Goal: Task Accomplishment & Management: Manage account settings

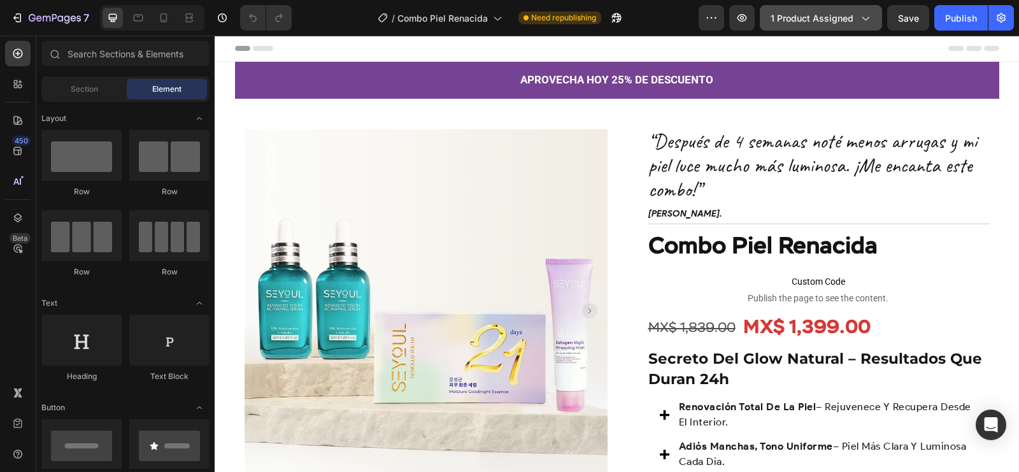
click at [850, 13] on span "1 product assigned" at bounding box center [811, 17] width 83 height 13
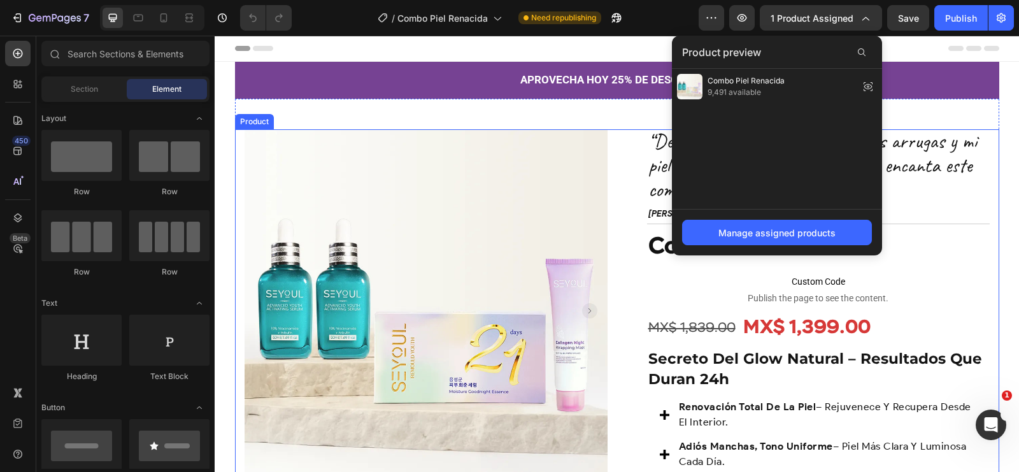
click at [610, 257] on div "Product Images Row “Después de 4 semanas noté menos arrugas y mi piel luce much…" at bounding box center [617, 364] width 764 height 471
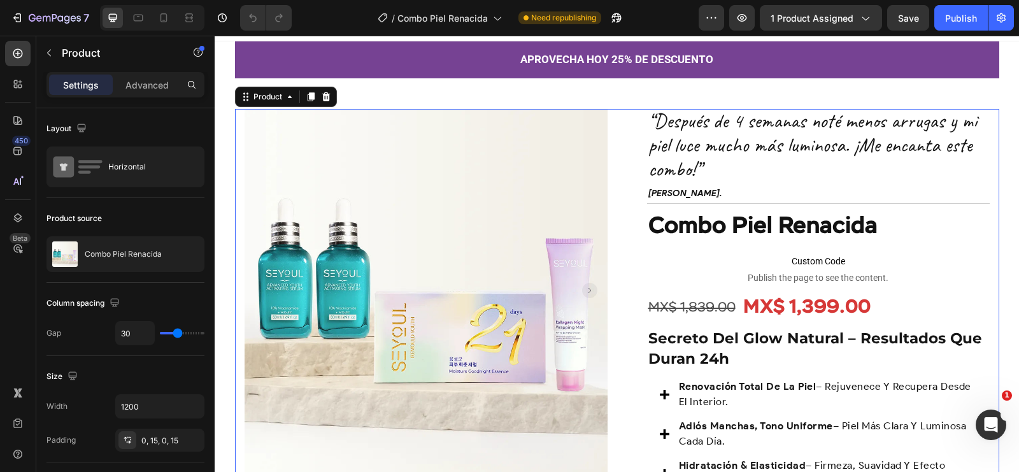
scroll to position [24, 0]
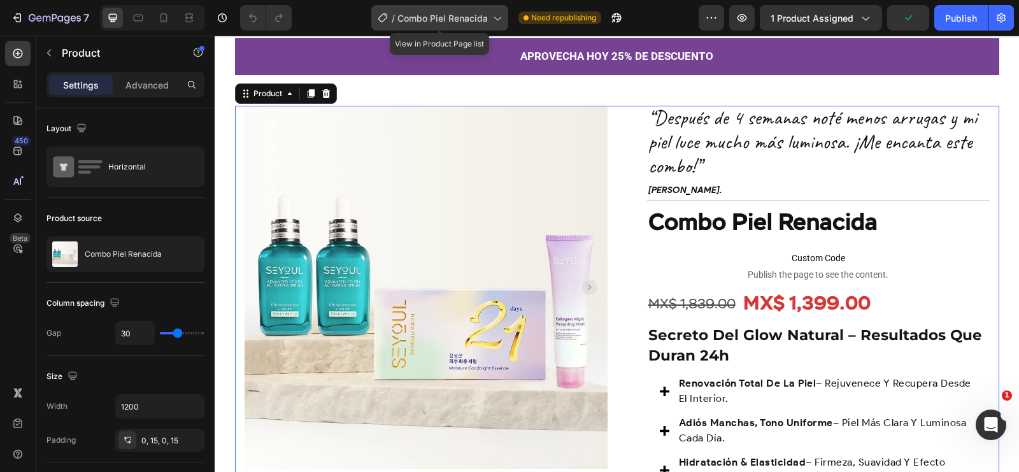
click at [428, 7] on div "/ Combo Piel Renacida" at bounding box center [439, 17] width 137 height 25
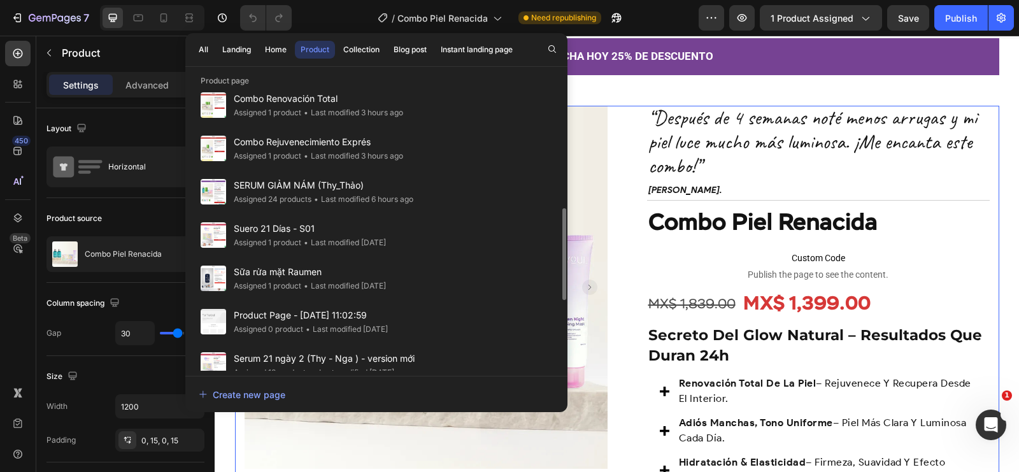
scroll to position [363, 0]
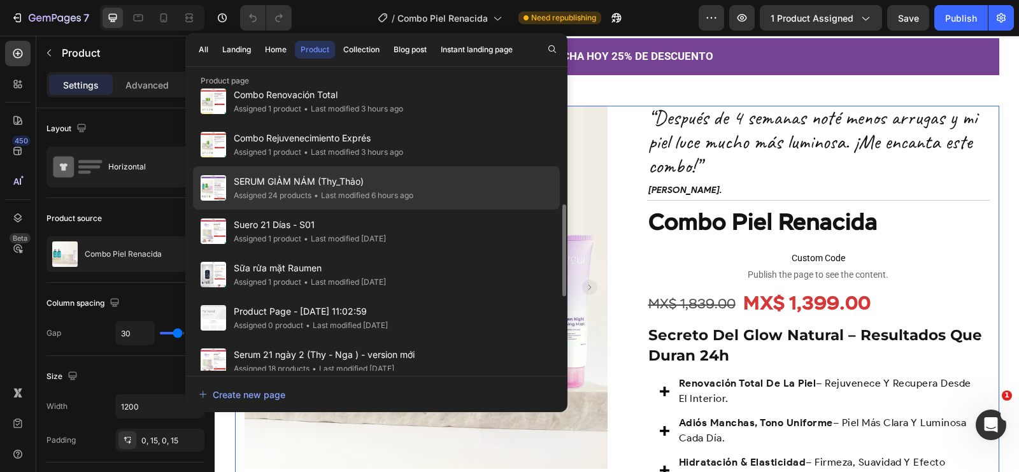
click at [387, 187] on span "SERUM GIẢM NÁM (Thy_Thảo)" at bounding box center [324, 181] width 180 height 15
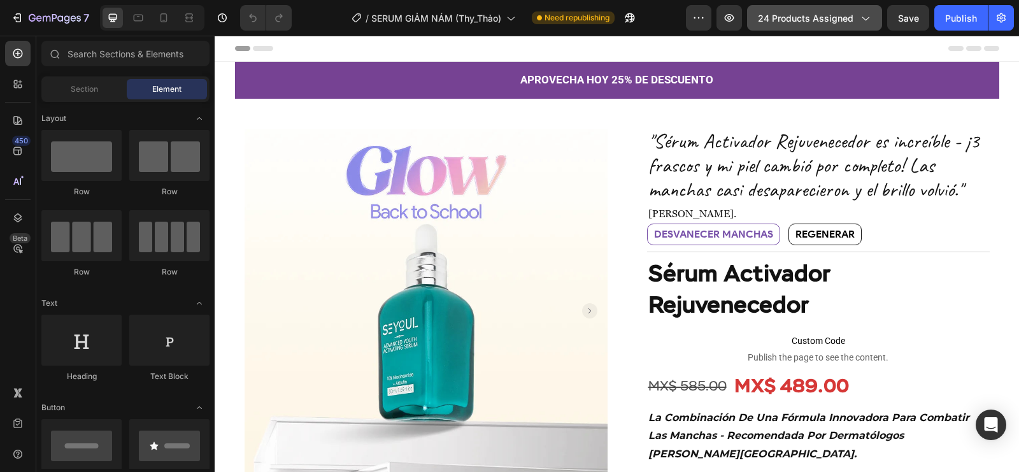
click at [800, 8] on button "24 products assigned" at bounding box center [814, 17] width 135 height 25
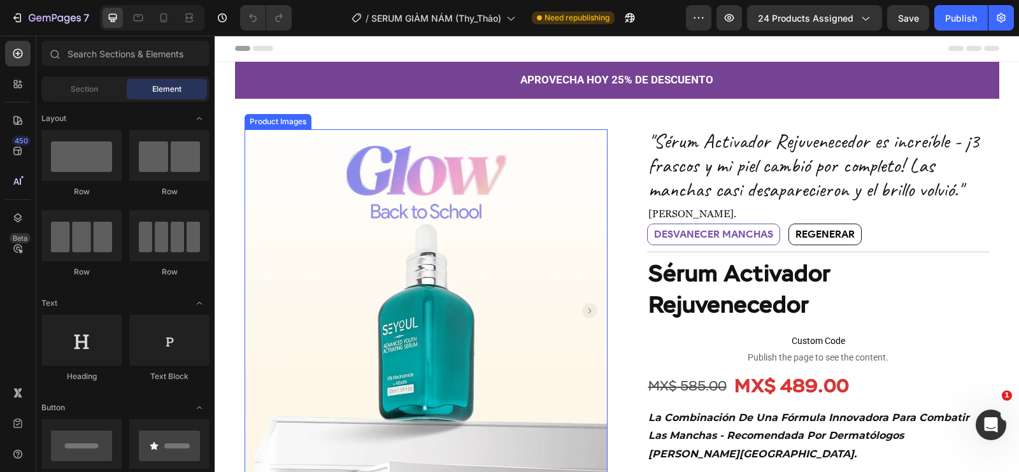
click at [553, 181] on img at bounding box center [425, 310] width 363 height 363
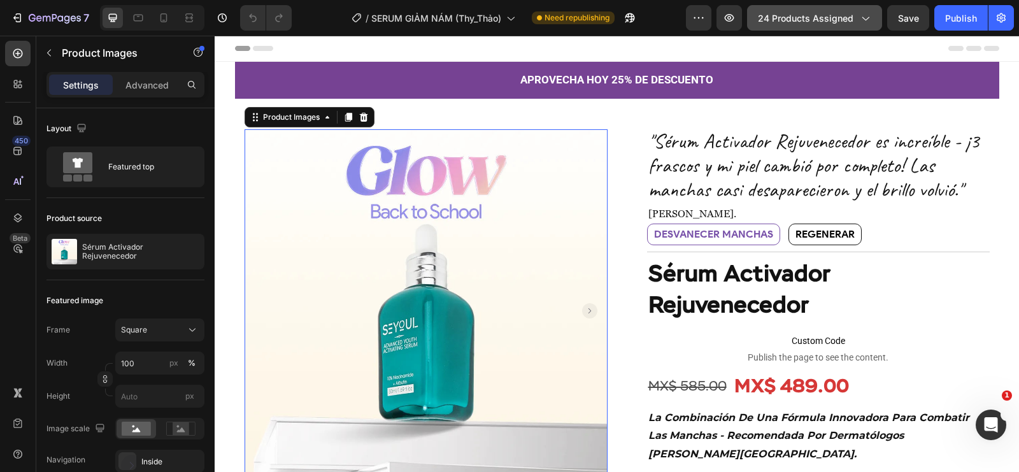
click at [823, 10] on button "24 products assigned" at bounding box center [814, 17] width 135 height 25
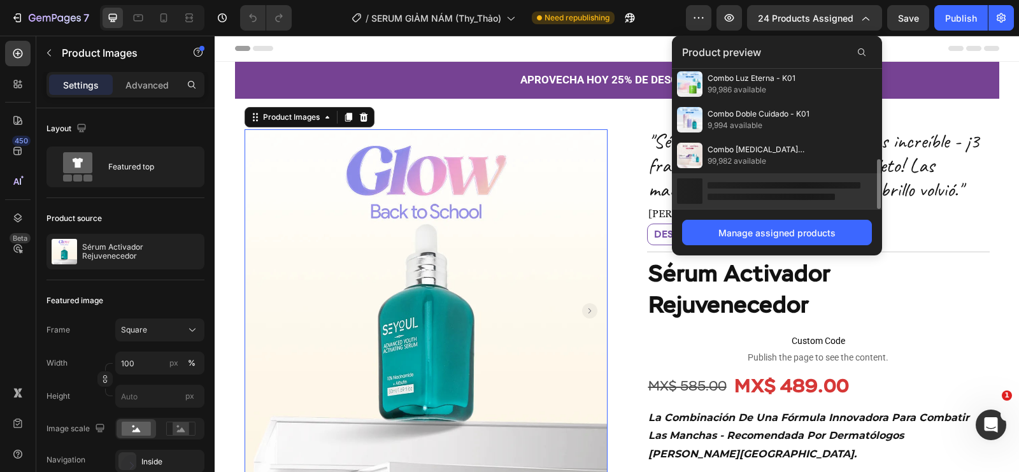
scroll to position [299, 0]
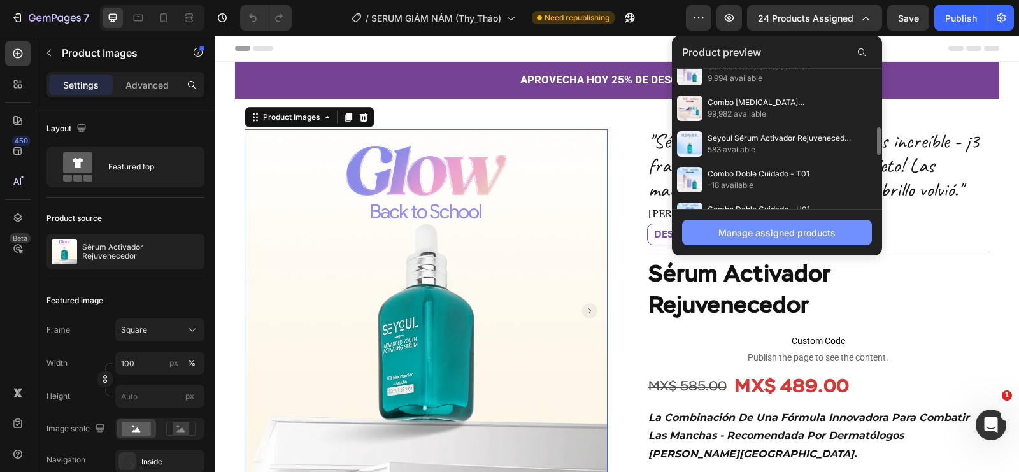
click at [761, 233] on div "Manage assigned products" at bounding box center [776, 232] width 117 height 13
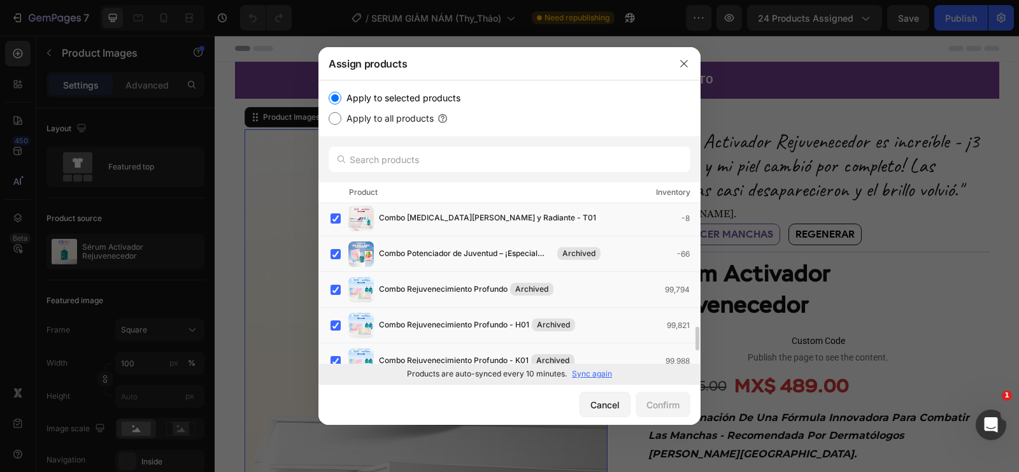
scroll to position [945, 0]
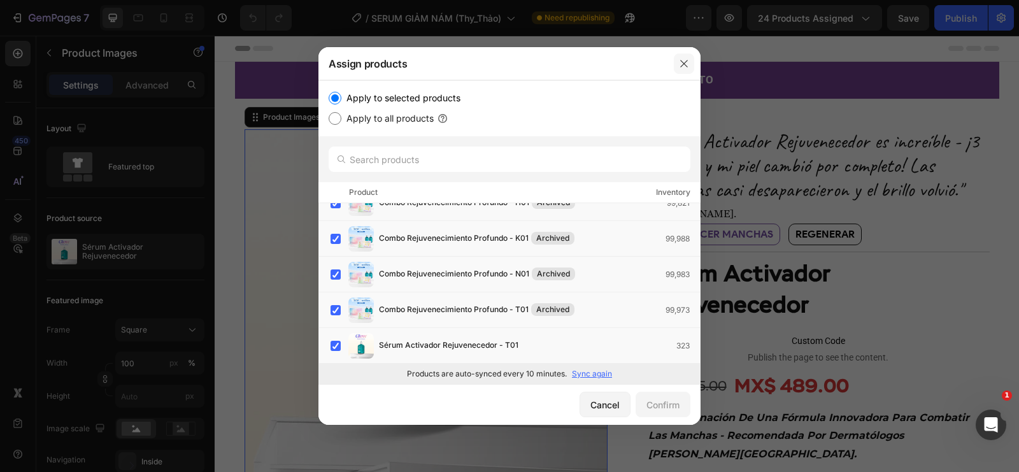
click at [679, 60] on icon "button" at bounding box center [684, 64] width 10 height 10
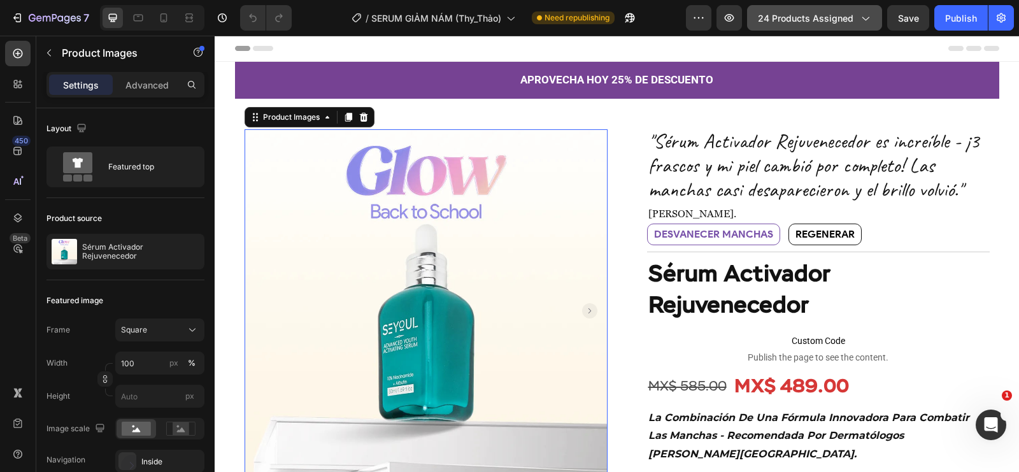
click at [822, 22] on span "24 products assigned" at bounding box center [805, 17] width 95 height 13
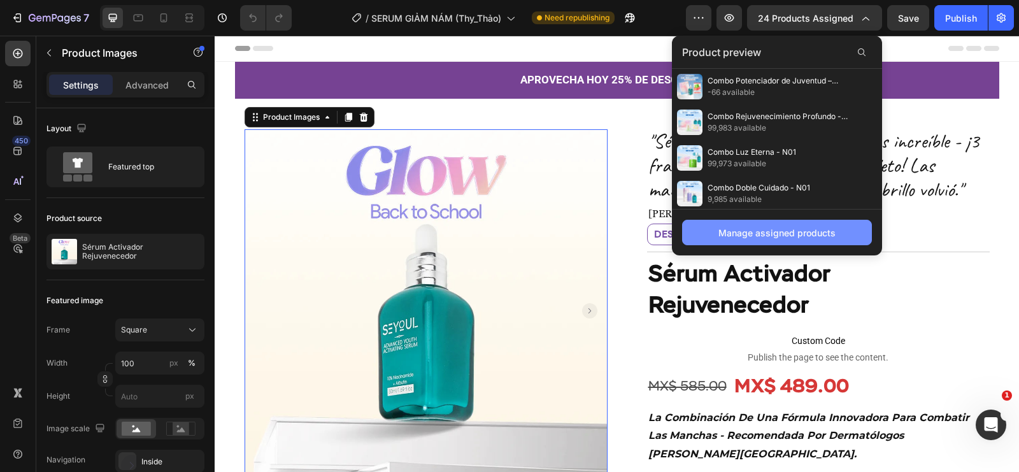
click at [733, 221] on button "Manage assigned products" at bounding box center [777, 232] width 190 height 25
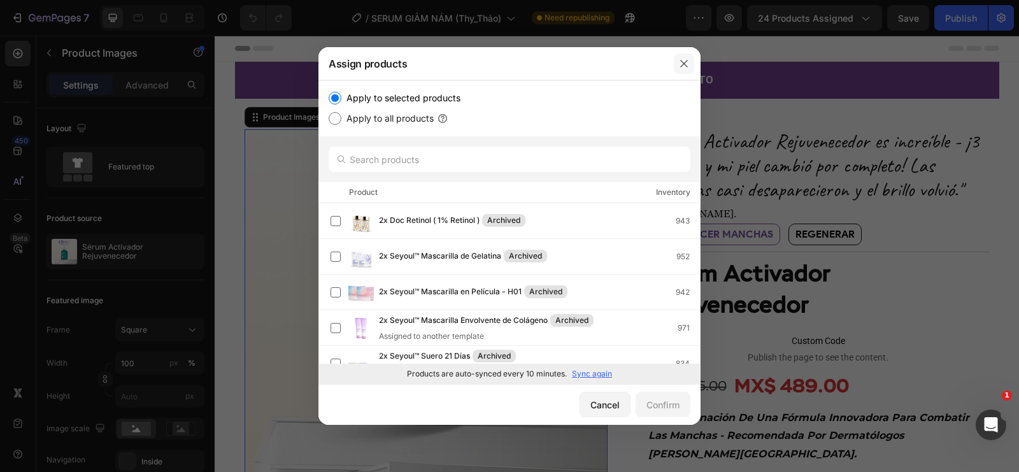
click at [687, 62] on icon "button" at bounding box center [684, 64] width 10 height 10
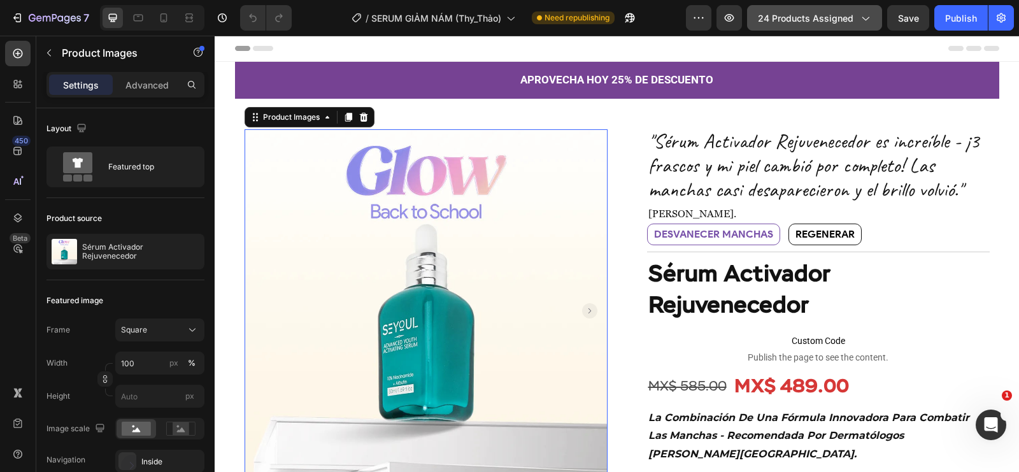
click at [798, 21] on span "24 products assigned" at bounding box center [805, 17] width 95 height 13
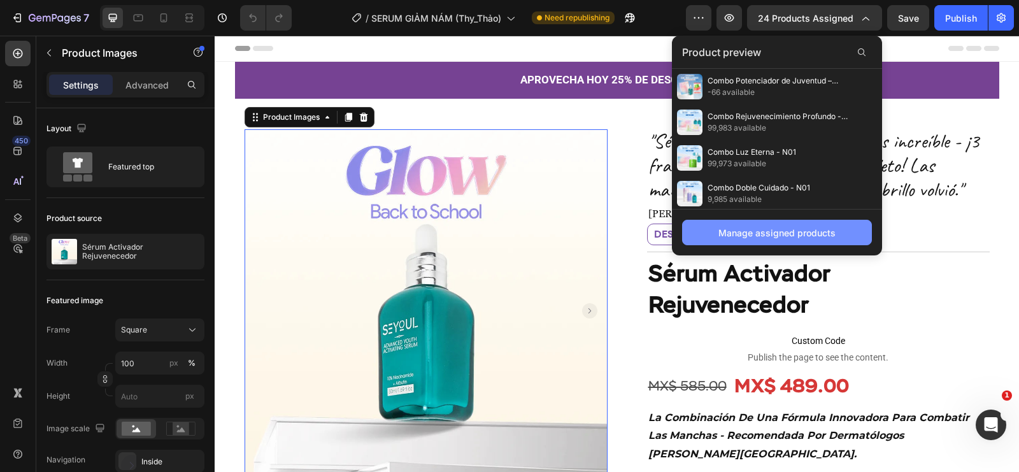
click at [730, 231] on div "Manage assigned products" at bounding box center [776, 232] width 117 height 13
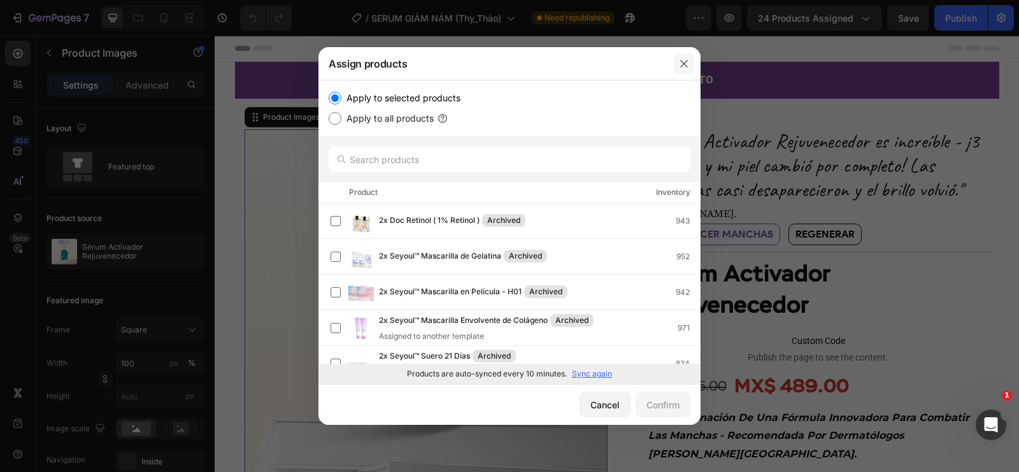
click at [688, 59] on icon "button" at bounding box center [684, 64] width 10 height 10
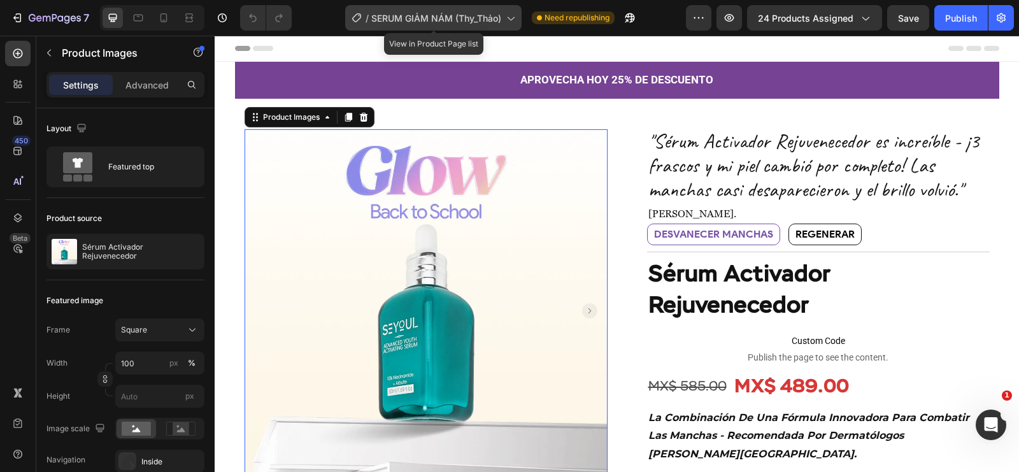
click at [393, 17] on span "SERUM GIẢM NÁM (Thy_Thảo)" at bounding box center [436, 17] width 130 height 13
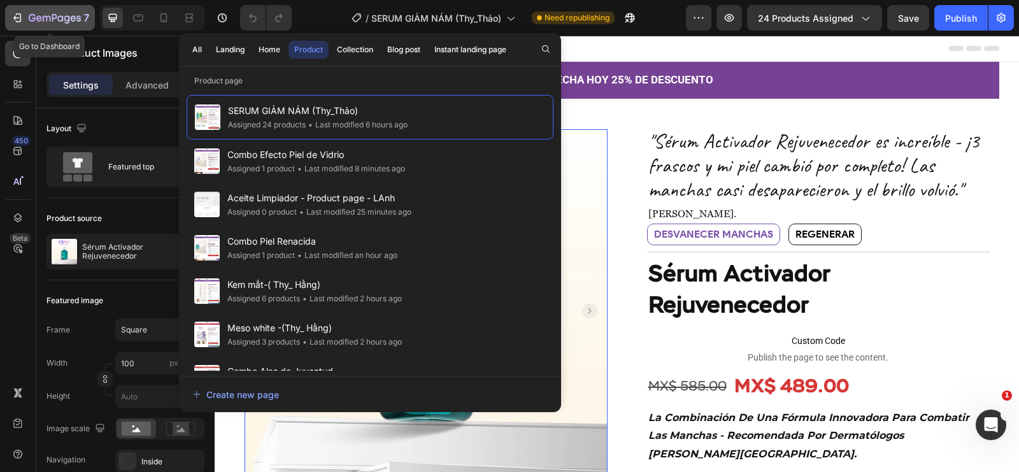
click at [34, 24] on icon "button" at bounding box center [55, 18] width 52 height 11
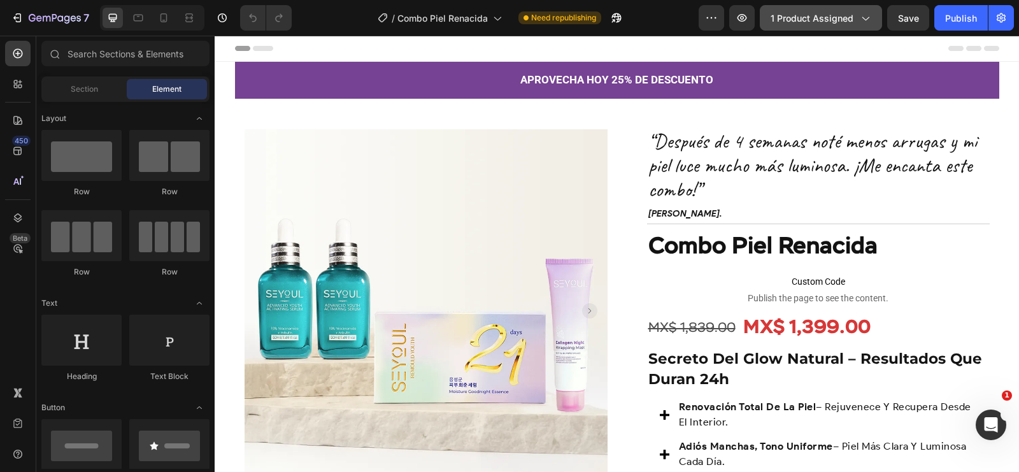
click at [815, 23] on span "1 product assigned" at bounding box center [811, 17] width 83 height 13
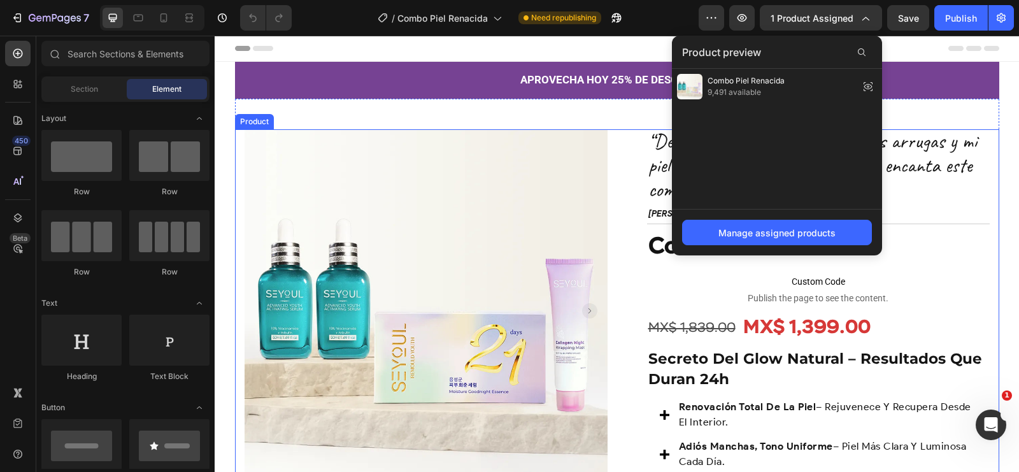
click at [623, 157] on div "Product Images Row “Después de 4 semanas noté menos arrugas y mi piel luce much…" at bounding box center [617, 364] width 764 height 471
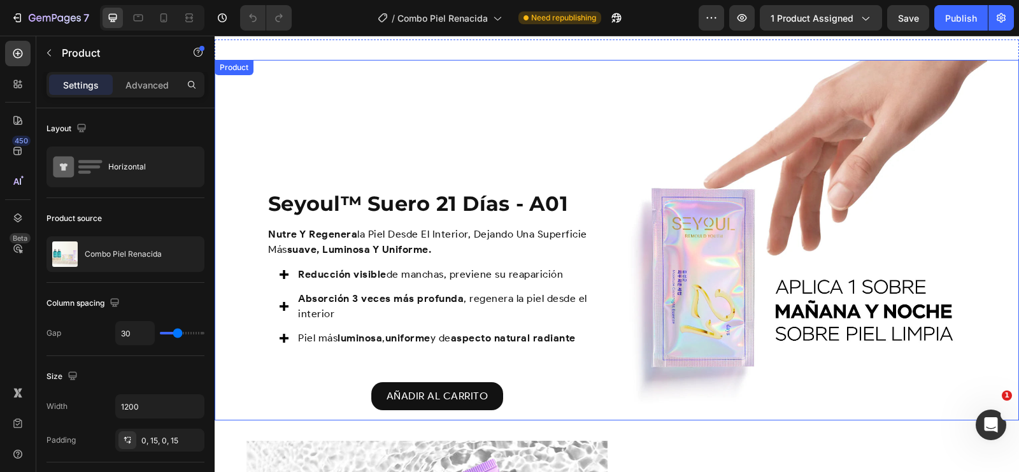
scroll to position [1138, 0]
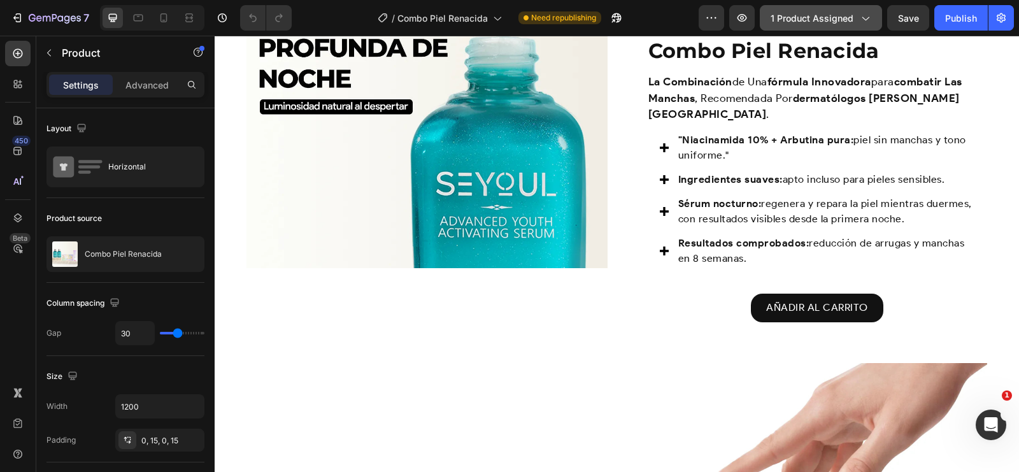
click at [823, 13] on span "1 product assigned" at bounding box center [811, 17] width 83 height 13
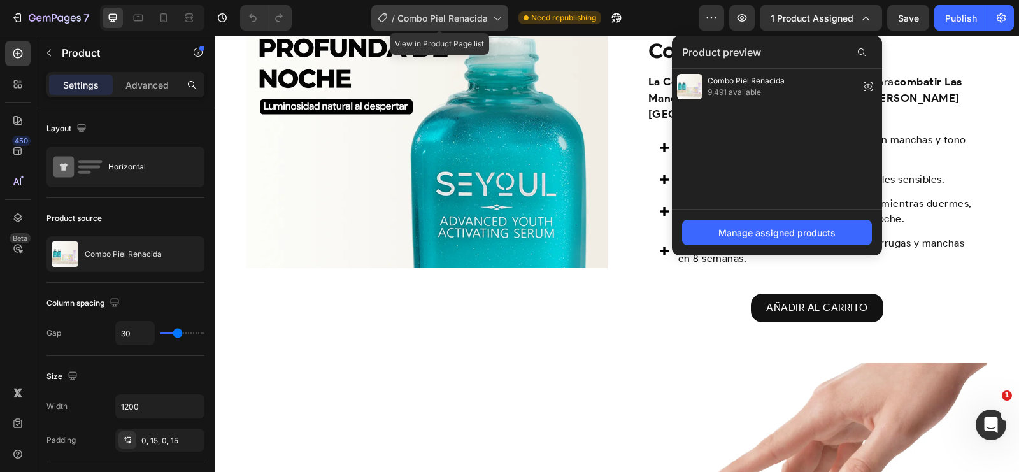
click at [467, 25] on div "/ Combo Piel Renacida" at bounding box center [439, 17] width 137 height 25
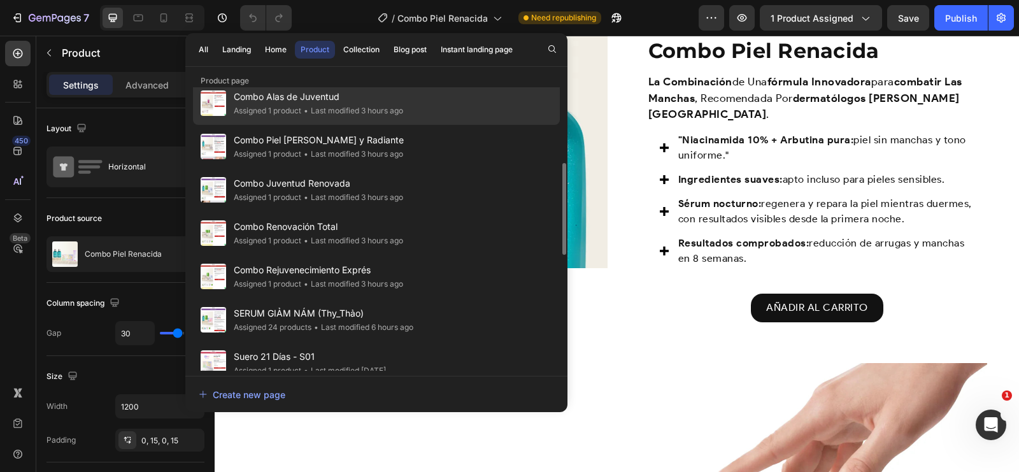
scroll to position [232, 0]
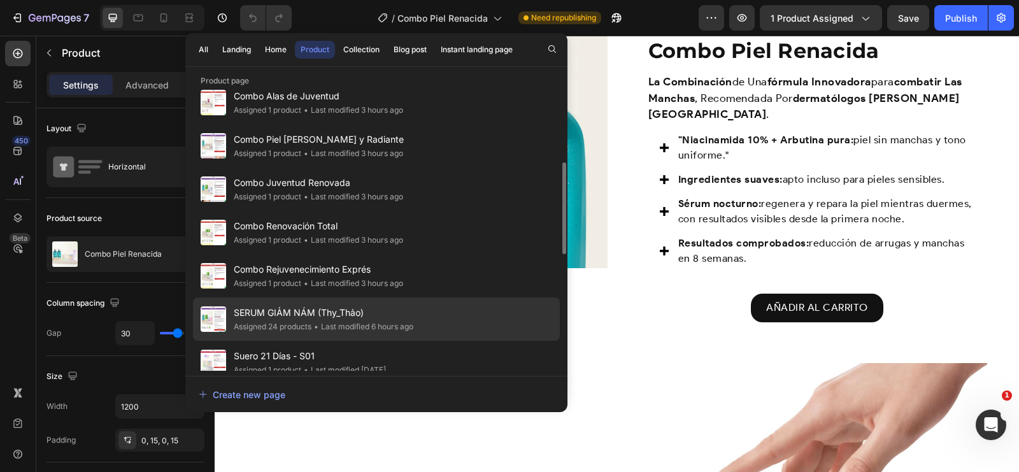
click at [361, 307] on span "SERUM GIẢM NÁM (Thy_Thảo)" at bounding box center [324, 312] width 180 height 15
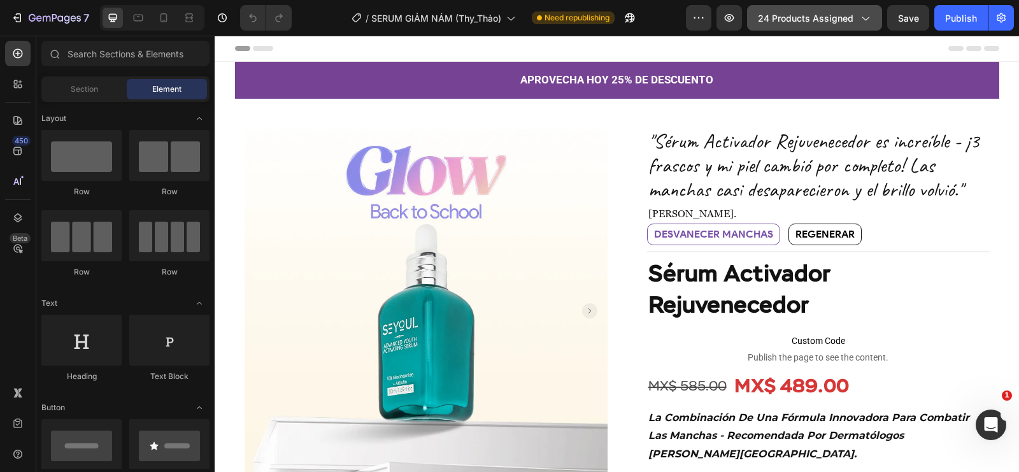
click at [844, 20] on span "24 products assigned" at bounding box center [805, 17] width 95 height 13
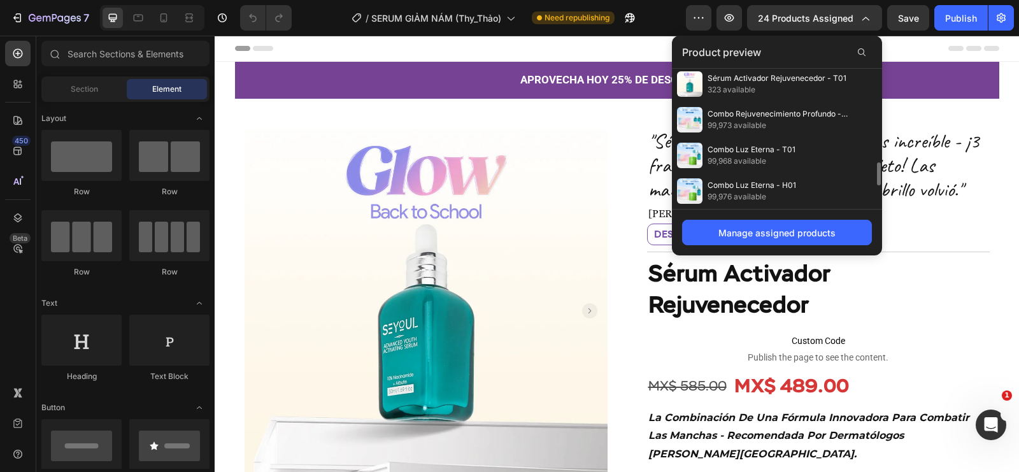
scroll to position [715, 0]
